Goal: Task Accomplishment & Management: Manage account settings

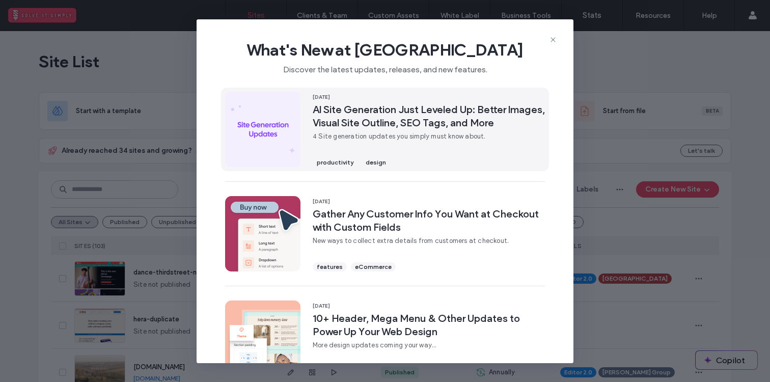
click at [513, 116] on span "AI Site Generation Just Leveled Up: Better Images, Visual Site Outline, SEO Tag…" at bounding box center [429, 116] width 232 height 26
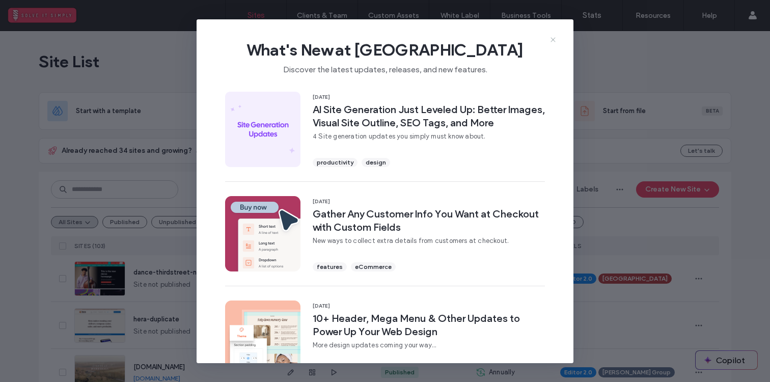
click at [553, 39] on use at bounding box center [553, 39] width 5 height 5
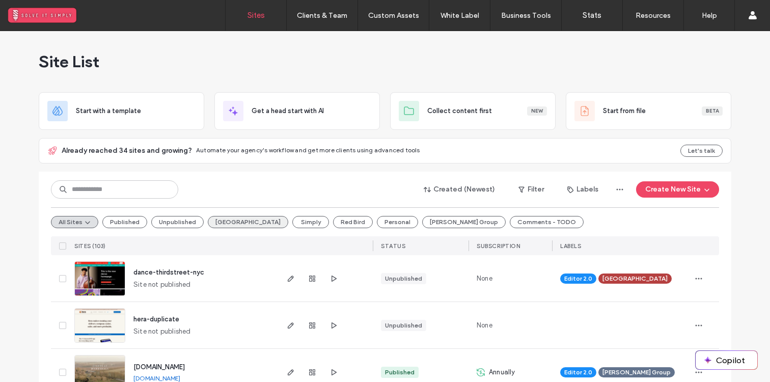
click at [220, 218] on button "[GEOGRAPHIC_DATA]" at bounding box center [248, 222] width 80 height 12
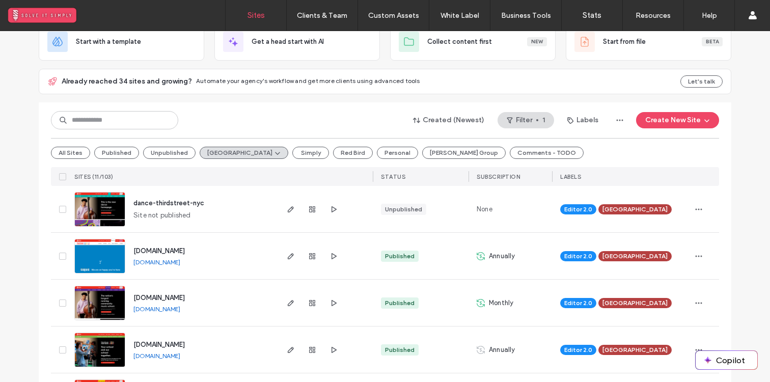
scroll to position [140, 0]
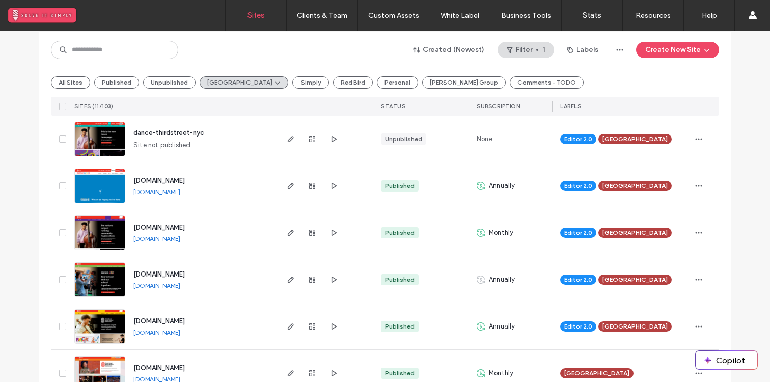
click at [185, 228] on span "[DOMAIN_NAME]" at bounding box center [158, 228] width 51 height 8
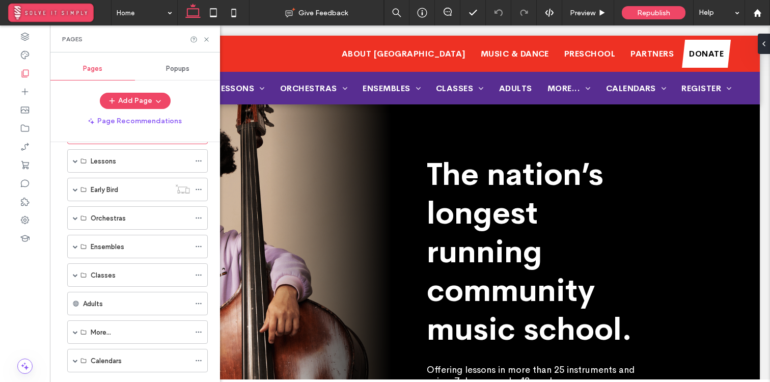
scroll to position [95, 0]
click at [78, 304] on div "Calendars" at bounding box center [137, 303] width 141 height 23
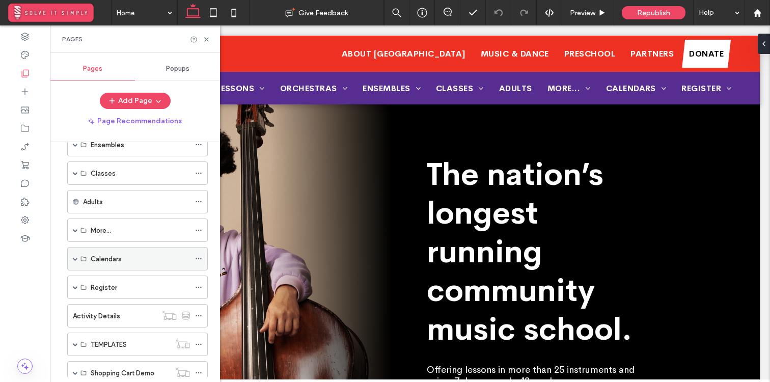
scroll to position [158, 0]
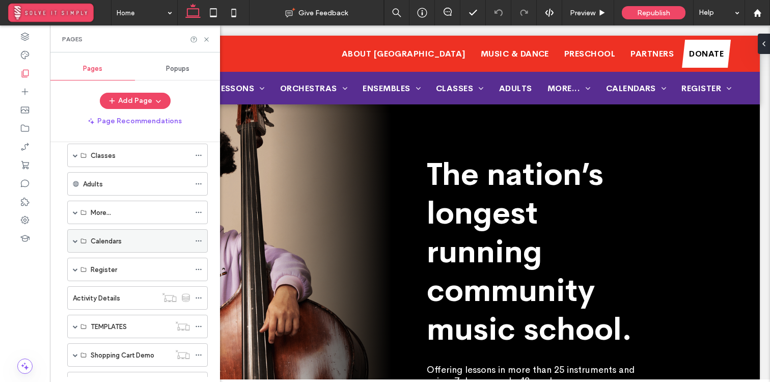
click at [72, 240] on div "Calendars" at bounding box center [137, 240] width 141 height 23
click at [73, 240] on span at bounding box center [75, 240] width 5 height 5
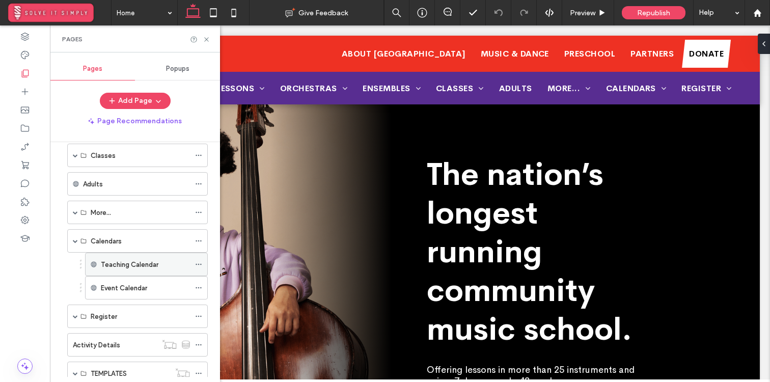
click at [199, 265] on icon at bounding box center [198, 264] width 7 height 7
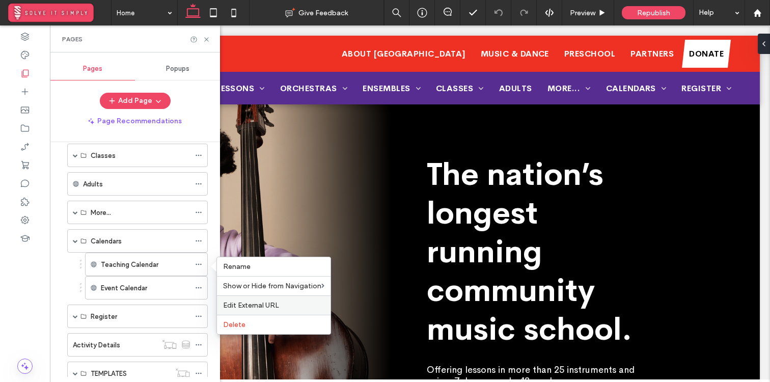
click at [262, 308] on span "Edit External URL" at bounding box center [251, 305] width 56 height 9
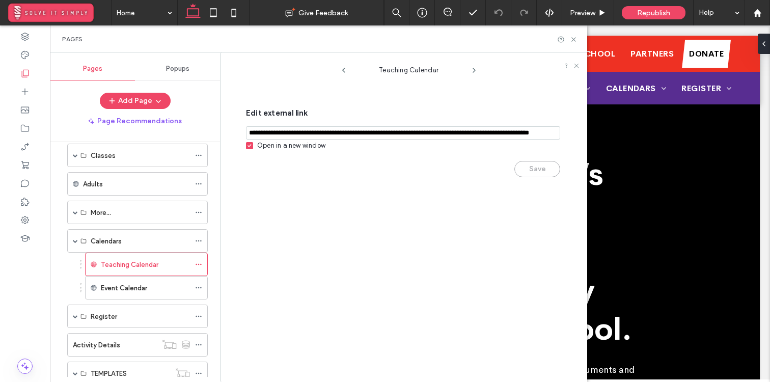
click at [450, 130] on input "notEmpty,url" at bounding box center [403, 132] width 314 height 13
paste input "**********"
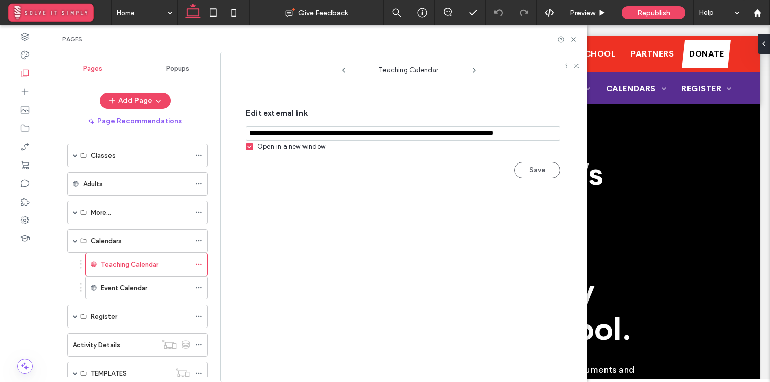
type input "**********"
click at [527, 166] on button "Save" at bounding box center [538, 170] width 46 height 16
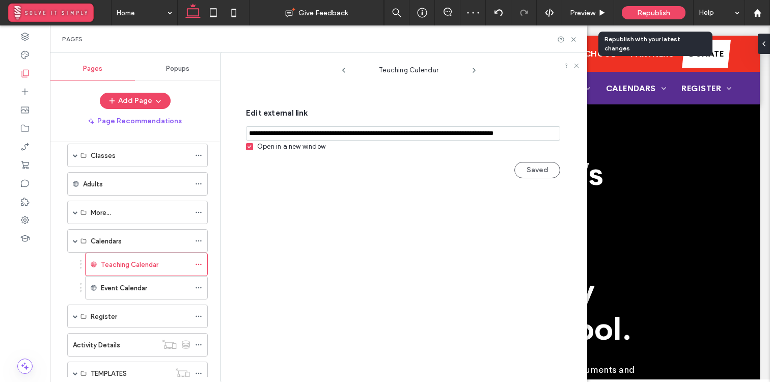
click at [661, 13] on span "Republish" at bounding box center [653, 13] width 33 height 9
